Goal: Communication & Community: Answer question/provide support

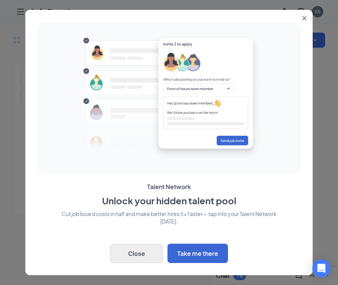
click at [142, 251] on button "Close" at bounding box center [136, 253] width 53 height 19
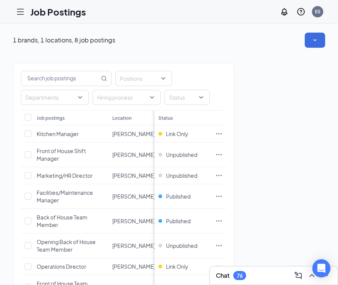
click at [237, 274] on div "76" at bounding box center [239, 275] width 13 height 9
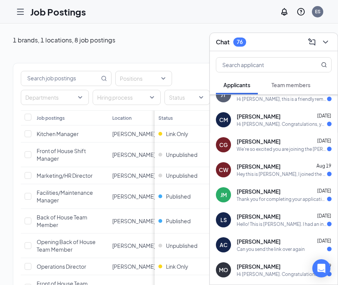
scroll to position [171, 0]
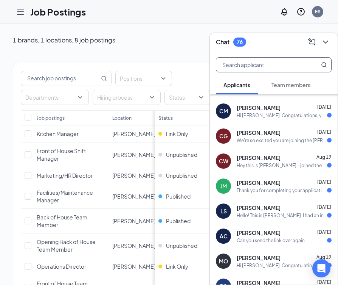
click at [270, 66] on input "text" at bounding box center [261, 65] width 90 height 14
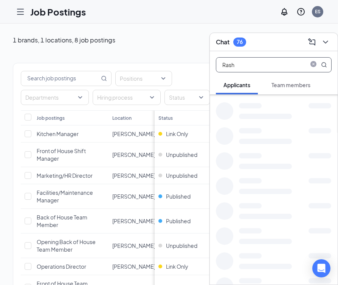
scroll to position [0, 0]
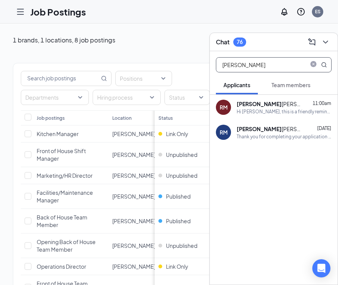
type input "[PERSON_NAME]"
click at [288, 107] on div "[PERSON_NAME] 11:00am Hi [PERSON_NAME], this is a friendly reminder. Your video…" at bounding box center [284, 107] width 95 height 15
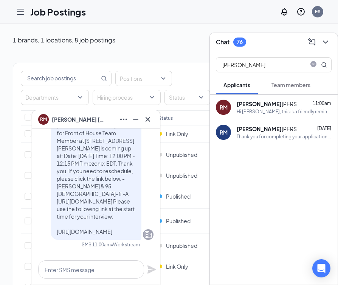
click at [68, 229] on span "Hi [PERSON_NAME], this is a friendly reminder. Your video conference interview …" at bounding box center [96, 166] width 78 height 135
click at [87, 227] on p "Hi [PERSON_NAME], this is a friendly reminder. Your video conference interview …" at bounding box center [96, 167] width 79 height 136
click at [84, 195] on span "Hi [PERSON_NAME], this is a friendly reminder. Your video conference interview …" at bounding box center [96, 166] width 78 height 135
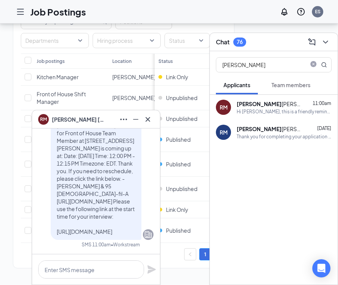
scroll to position [57, 0]
drag, startPoint x: 57, startPoint y: 225, endPoint x: 107, endPoint y: 228, distance: 49.7
click at [107, 228] on p "Hi [PERSON_NAME], this is a friendly reminder. Your video conference interview …" at bounding box center [96, 167] width 79 height 136
copy span "[URL][DOMAIN_NAME]"
click at [148, 117] on icon "Cross" at bounding box center [147, 119] width 9 height 9
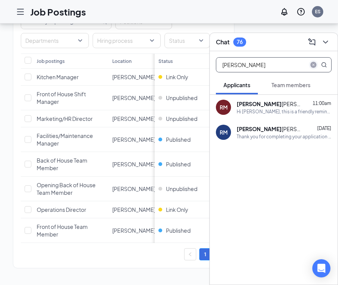
click at [313, 65] on icon "close-circle" at bounding box center [314, 65] width 6 height 6
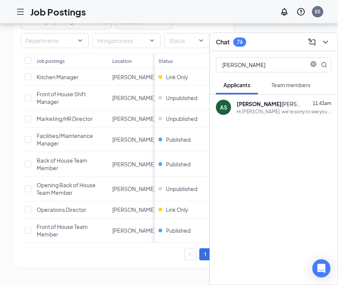
click at [286, 110] on div "Hi [PERSON_NAME], we’re sorry to see you go! Your meeting with [DEMOGRAPHIC_DAT…" at bounding box center [284, 111] width 95 height 6
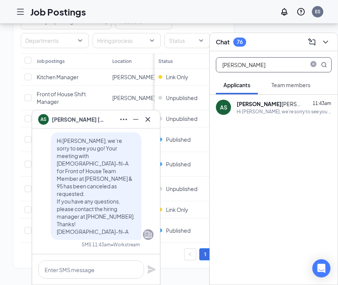
click at [255, 65] on input "[PERSON_NAME]" at bounding box center [261, 65] width 90 height 14
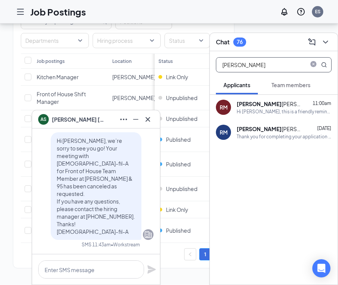
click at [264, 108] on div "Hi [PERSON_NAME], this is a friendly reminder. Your video conference interview …" at bounding box center [284, 111] width 95 height 6
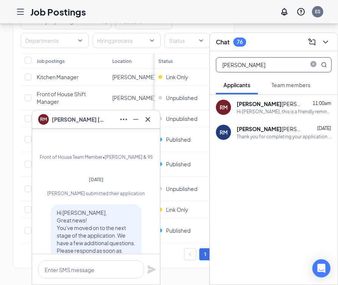
click at [256, 66] on input "[PERSON_NAME]" at bounding box center [261, 65] width 90 height 14
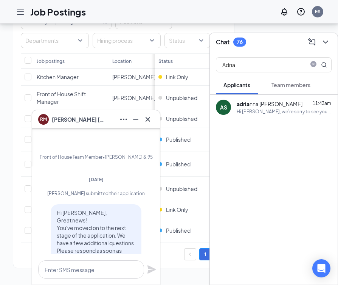
click at [290, 104] on div "adria nna [PERSON_NAME] 11:43am" at bounding box center [284, 104] width 95 height 8
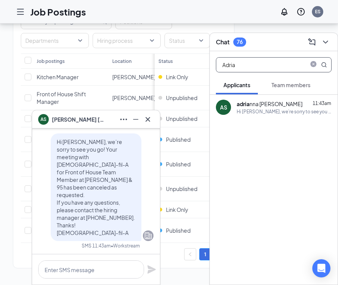
click at [241, 64] on input "Adria" at bounding box center [261, 65] width 90 height 14
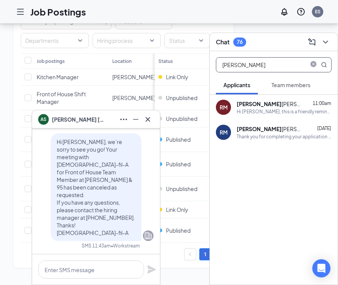
type input "[PERSON_NAME]"
click at [277, 104] on div "[PERSON_NAME]" at bounding box center [271, 104] width 68 height 8
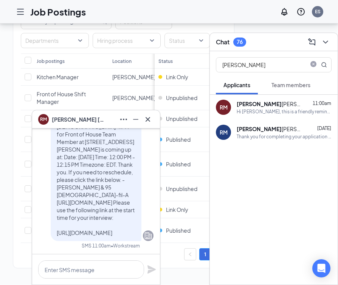
click at [288, 105] on div "[PERSON_NAME] 11:00am" at bounding box center [284, 104] width 95 height 8
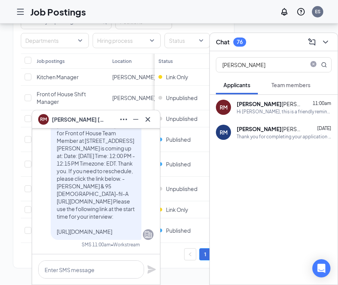
scroll to position [0, 0]
click at [98, 269] on textarea at bounding box center [91, 269] width 106 height 18
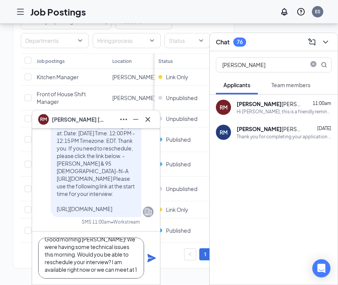
scroll to position [16, 0]
type textarea "Good morning [PERSON_NAME]! We were having some technical issues this morning. …"
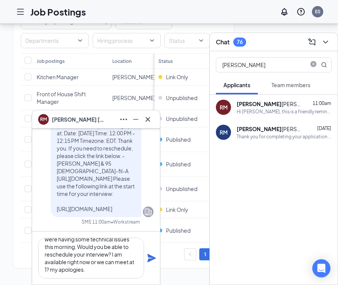
click at [150, 257] on icon "Plane" at bounding box center [152, 258] width 8 height 8
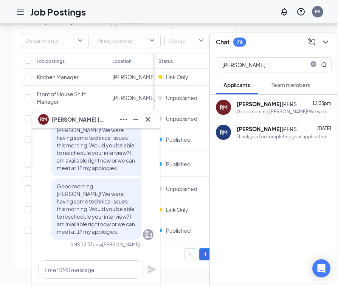
scroll to position [57, 0]
click at [151, 117] on icon "Cross" at bounding box center [147, 119] width 9 height 9
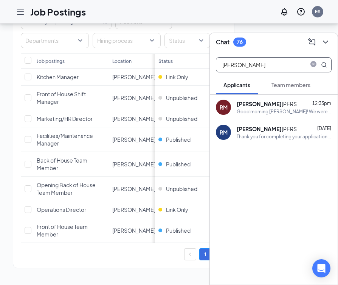
click at [249, 64] on input "[PERSON_NAME]" at bounding box center [261, 65] width 90 height 14
type input "R"
type input "[PERSON_NAME]"
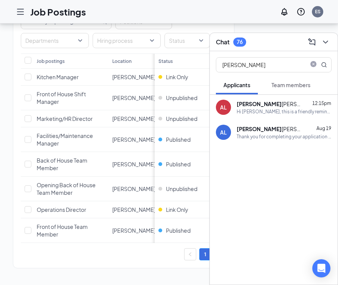
click at [272, 112] on div "Hi [PERSON_NAME], this is a friendly reminder. Your video conference interview …" at bounding box center [284, 111] width 95 height 6
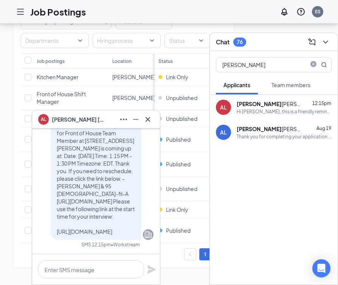
scroll to position [0, 0]
